Goal: Transaction & Acquisition: Purchase product/service

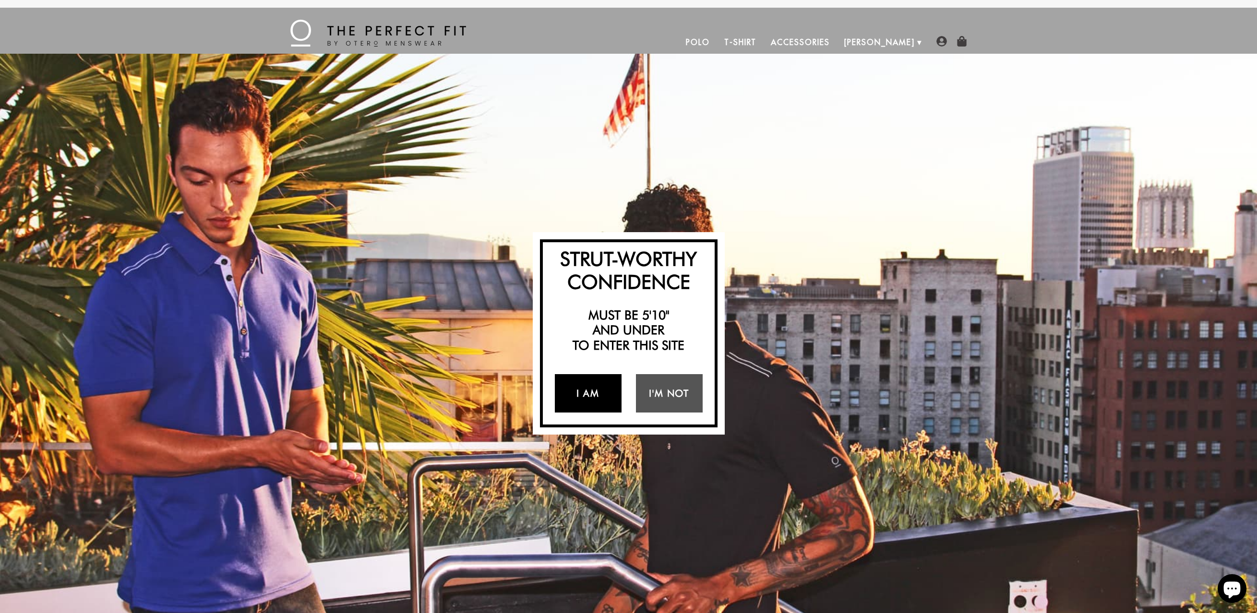
click at [597, 395] on link "I Am" at bounding box center [588, 393] width 67 height 38
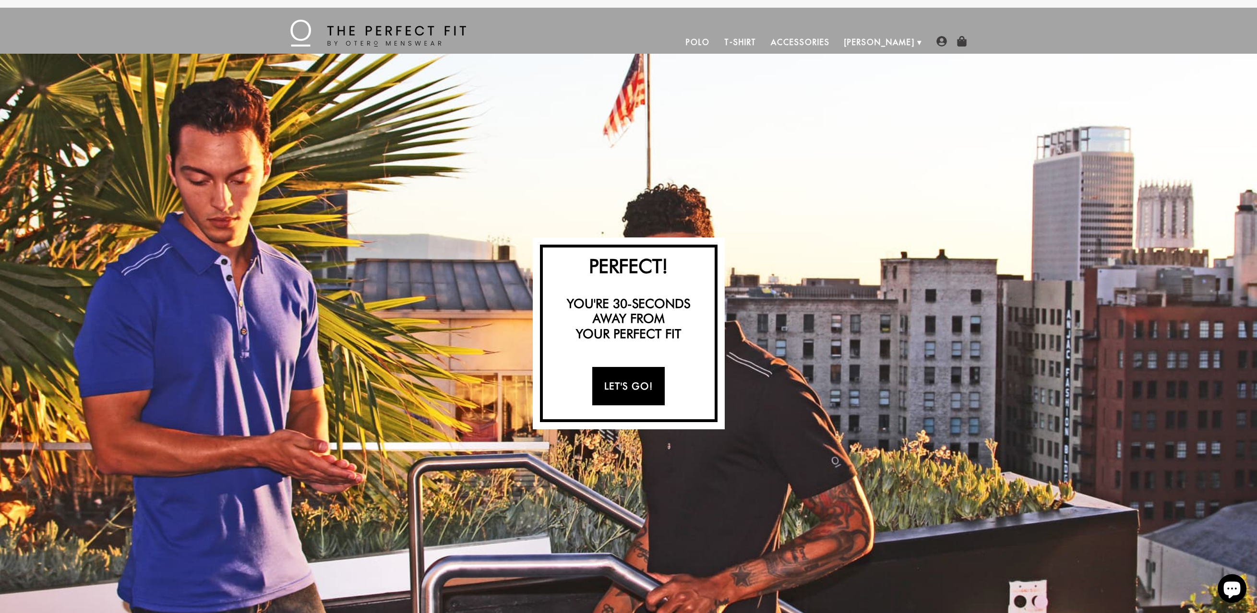
click at [639, 391] on link "Let's Go!" at bounding box center [628, 386] width 72 height 38
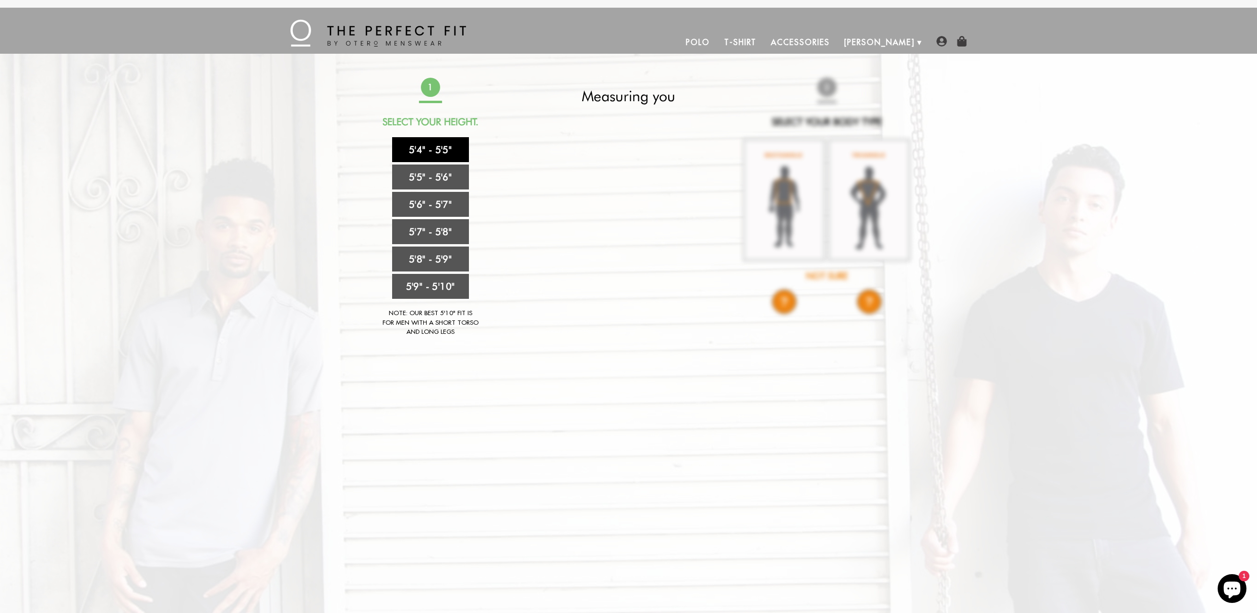
click at [440, 145] on link "5'4" - 5'5"" at bounding box center [430, 149] width 77 height 25
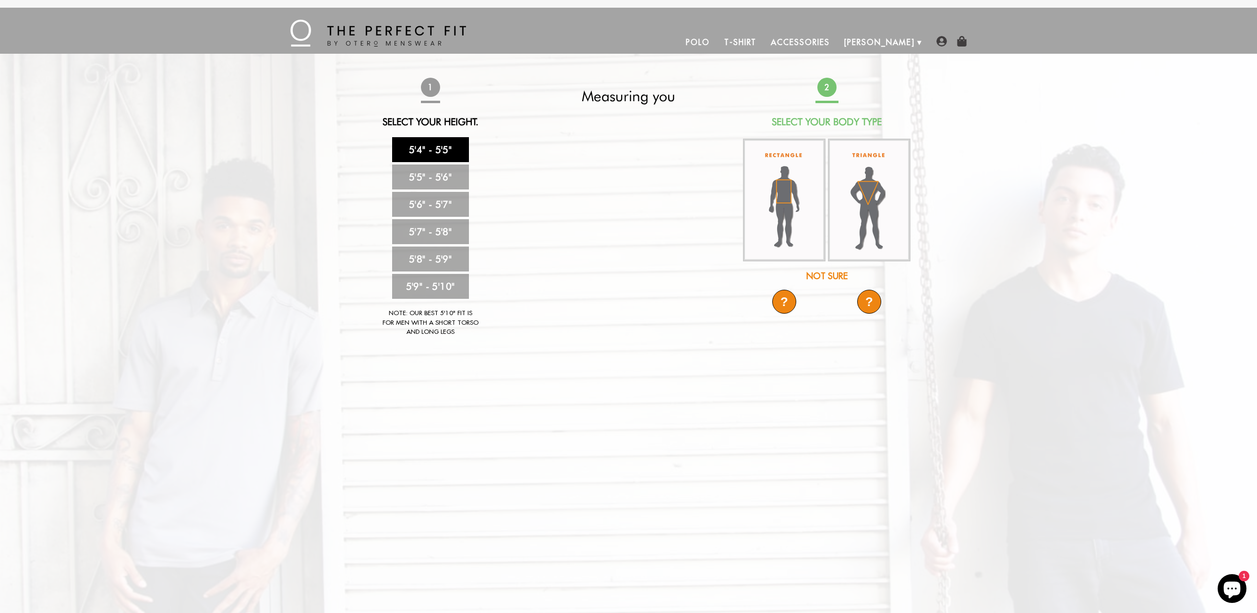
click at [973, 136] on div "Strut-Worthy Confidence Must be 5'10" and under to enter this site I Am I'm Not…" at bounding box center [628, 334] width 1257 height 560
drag, startPoint x: 580, startPoint y: 44, endPoint x: 567, endPoint y: 47, distance: 12.8
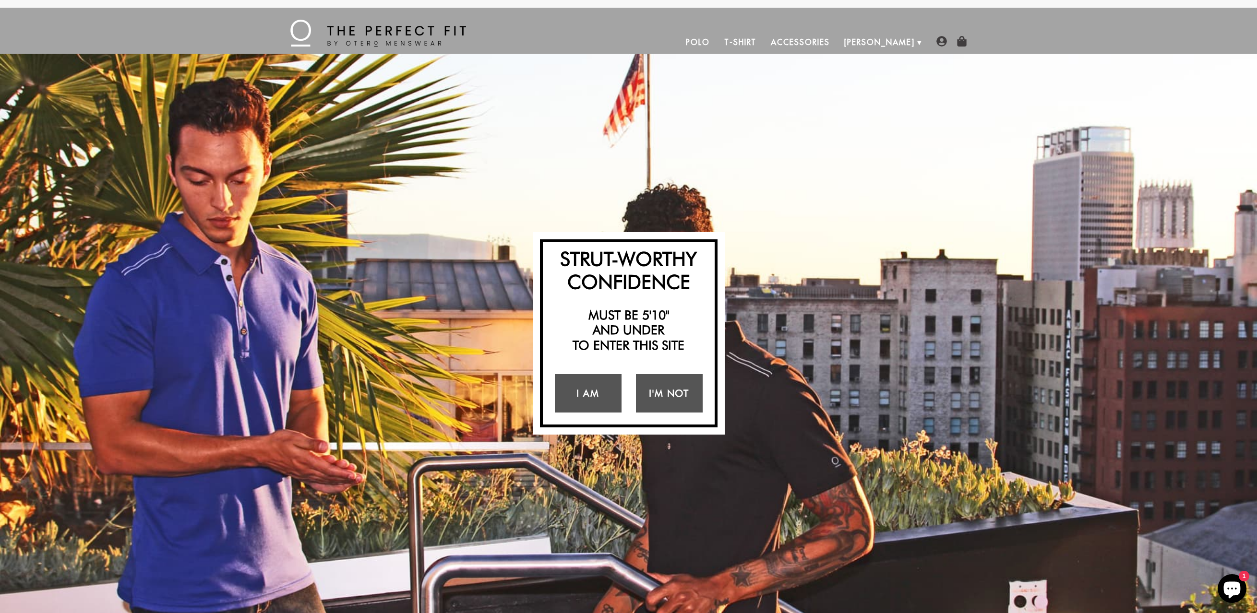
click at [717, 44] on link "Polo" at bounding box center [698, 42] width 38 height 23
